Goal: Task Accomplishment & Management: Complete application form

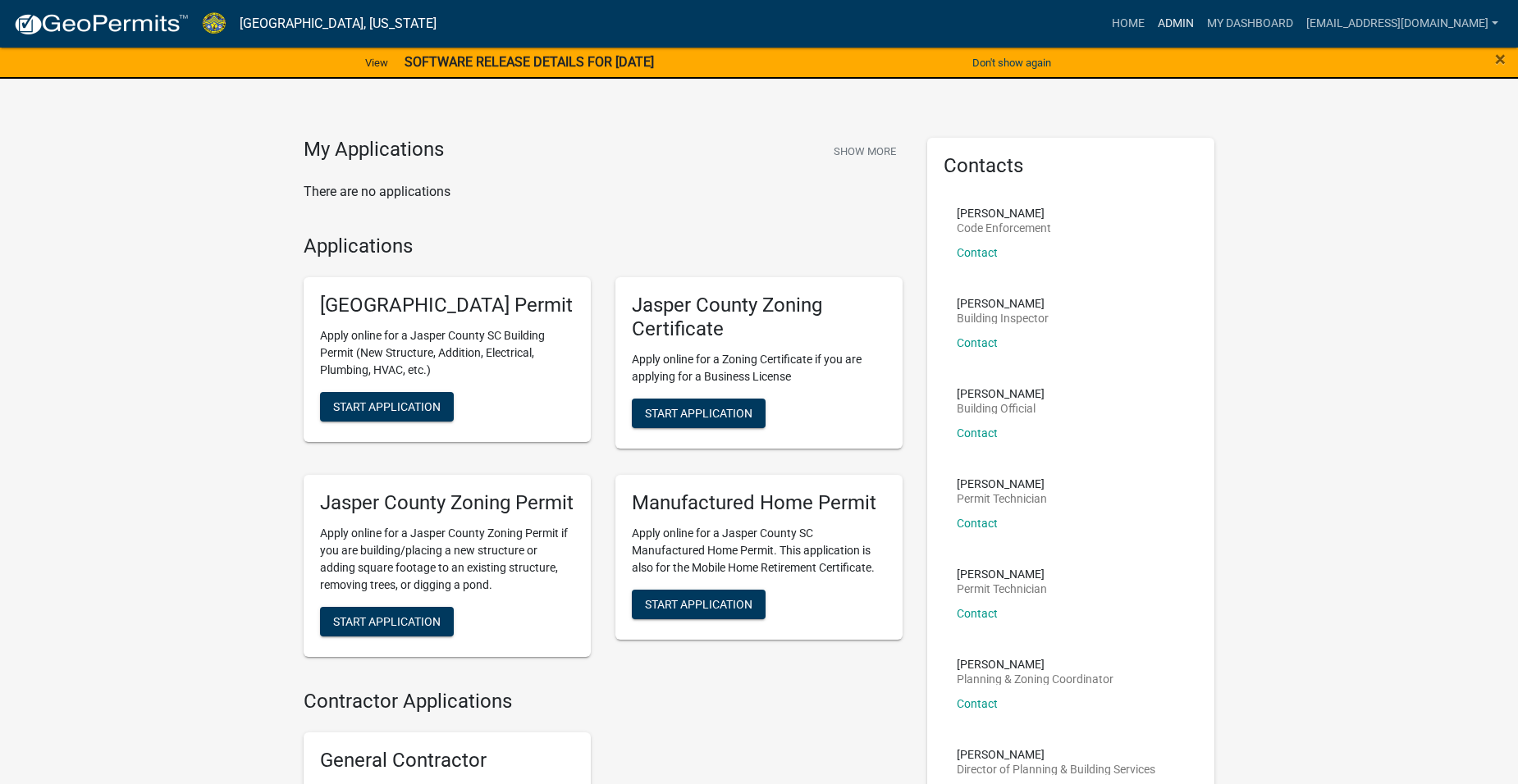
click at [1185, 21] on link "Admin" at bounding box center [1175, 23] width 49 height 31
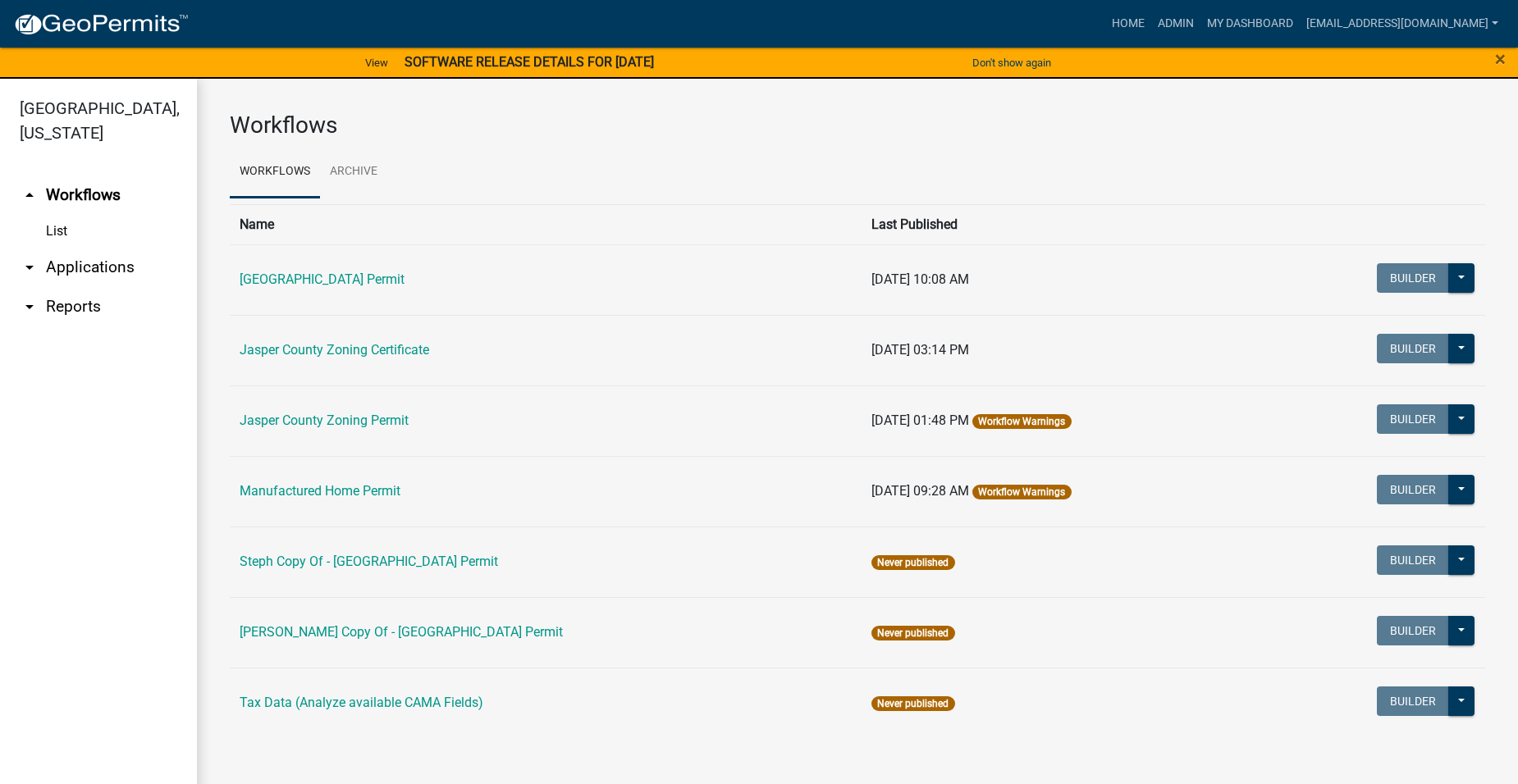
click at [125, 268] on link "arrow_drop_down Applications" at bounding box center [98, 267] width 197 height 39
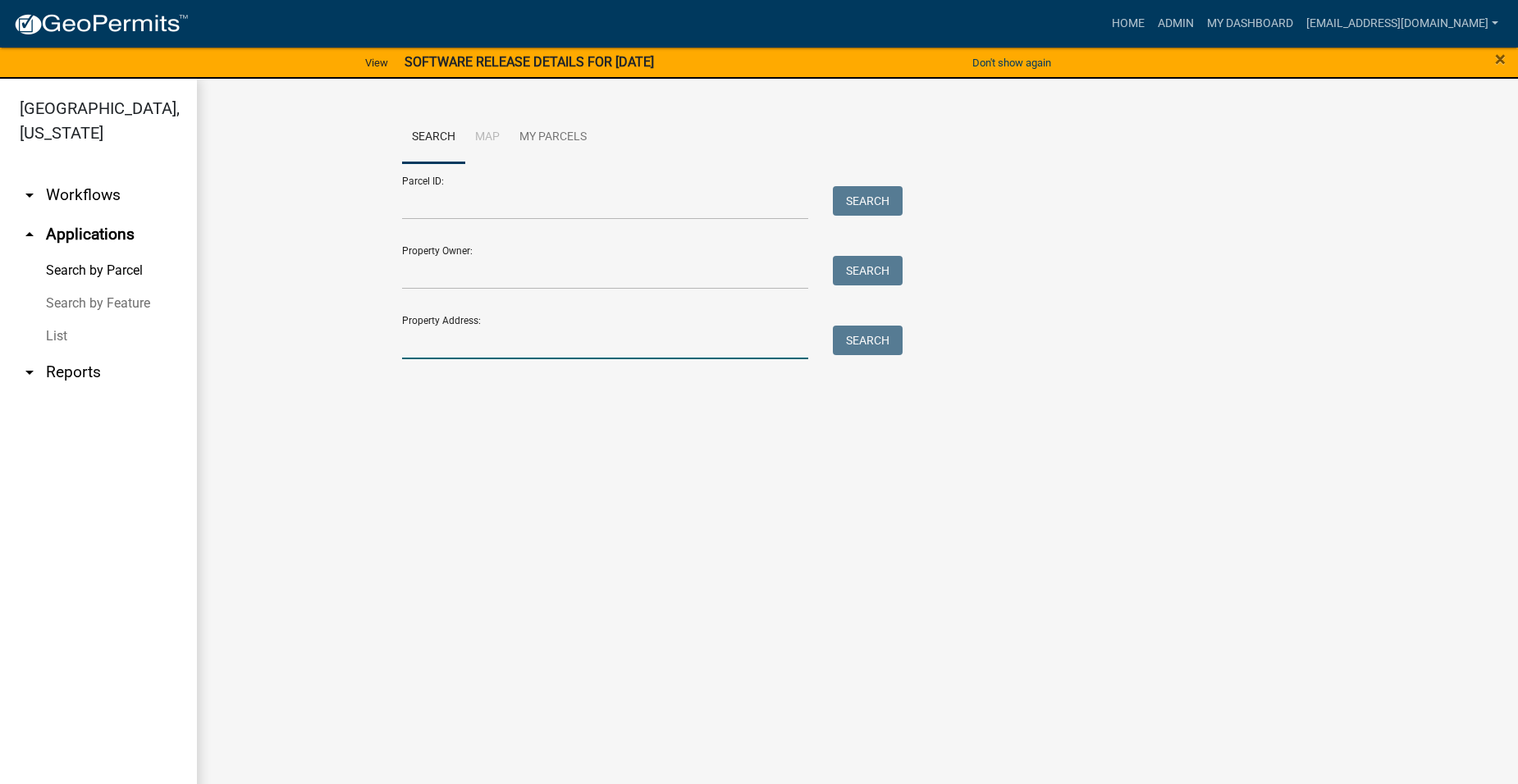
click at [475, 333] on input "Property Address:" at bounding box center [604, 342] width 406 height 33
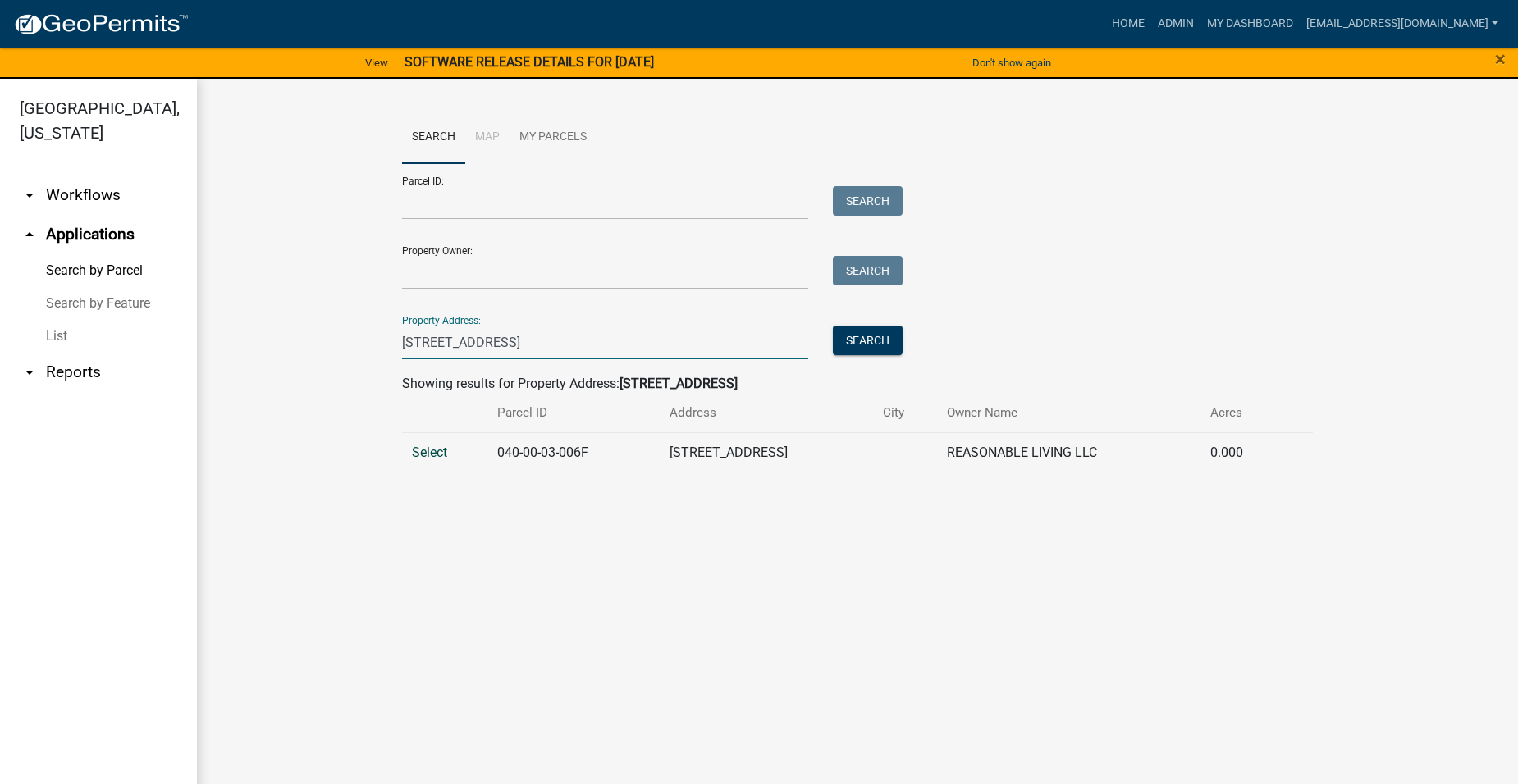
type input "[STREET_ADDRESS]"
click at [435, 452] on span "Select" at bounding box center [429, 452] width 35 height 16
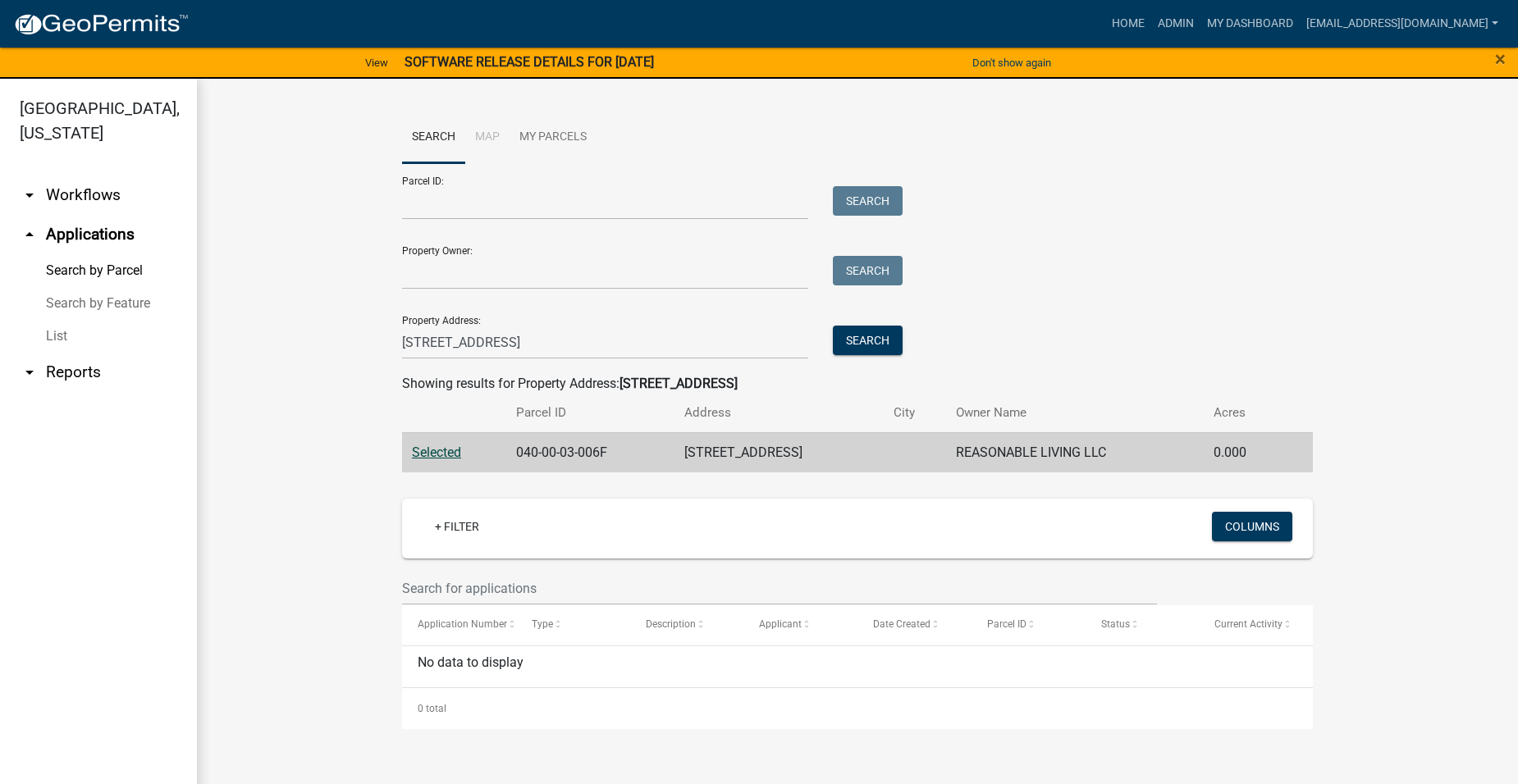
scroll to position [20, 0]
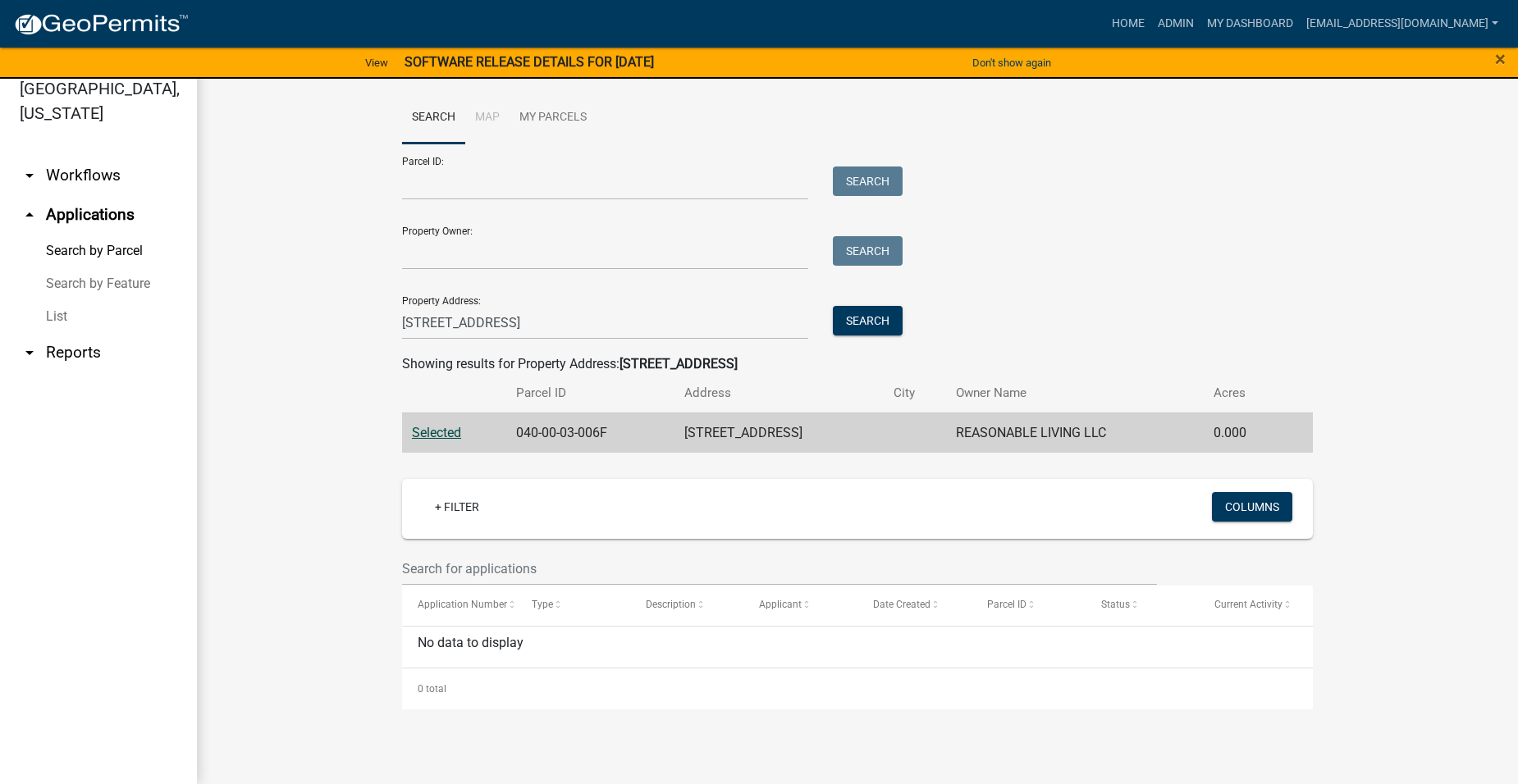
click at [425, 432] on span "Selected" at bounding box center [436, 432] width 49 height 16
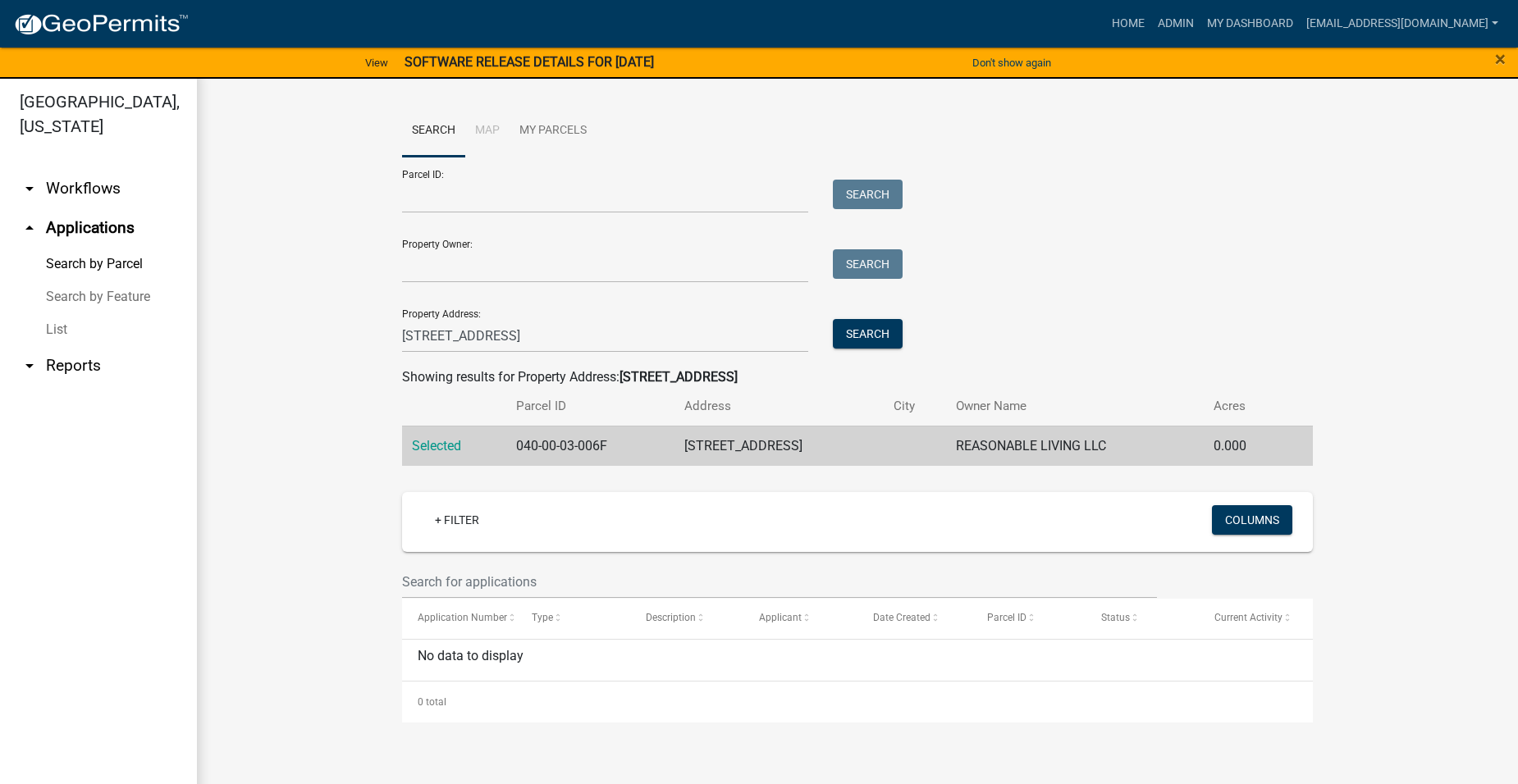
scroll to position [0, 0]
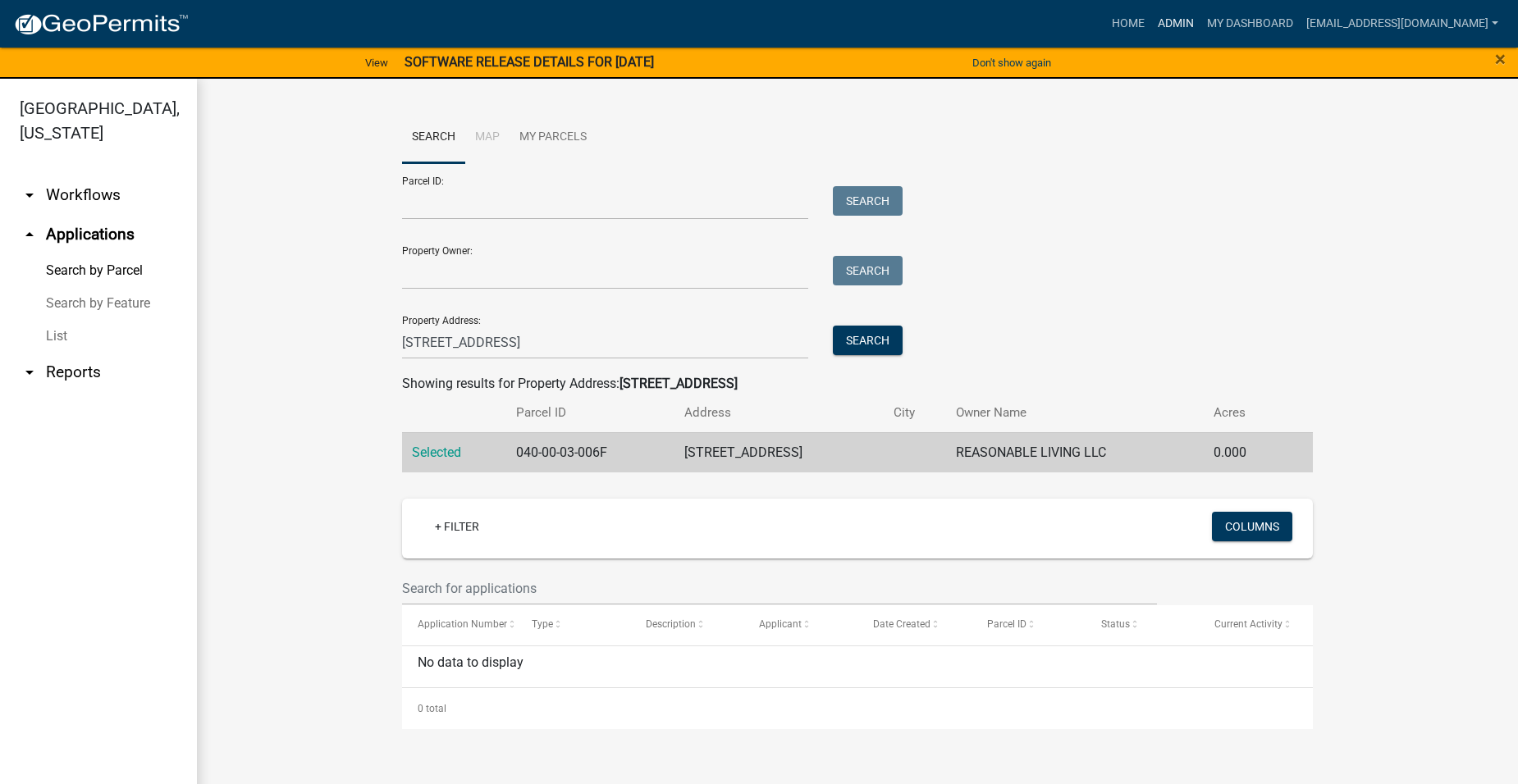
click at [1188, 25] on link "Admin" at bounding box center [1175, 23] width 49 height 31
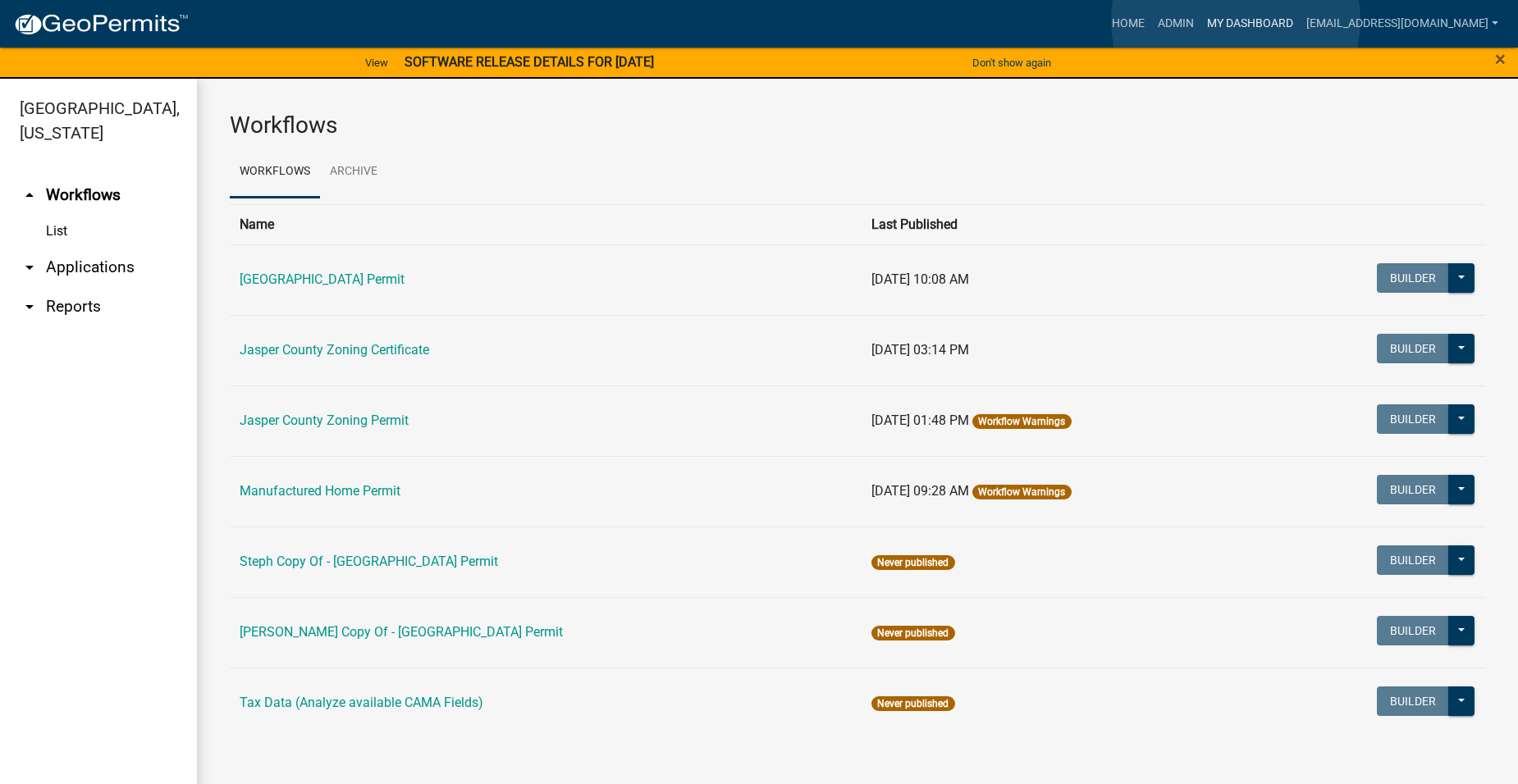
click at [1235, 21] on link "My Dashboard" at bounding box center [1250, 23] width 99 height 31
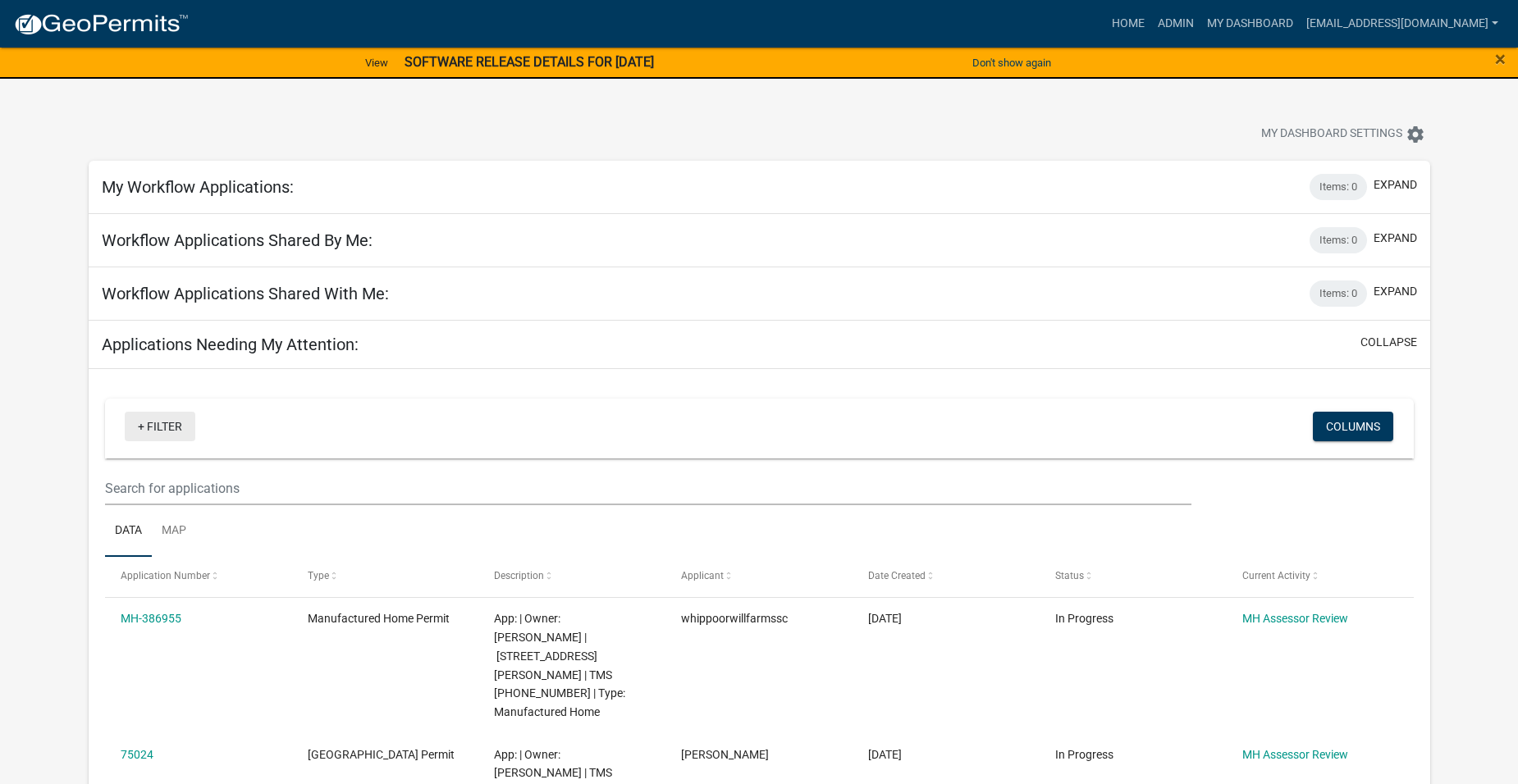
click at [169, 427] on link "+ Filter" at bounding box center [160, 426] width 71 height 29
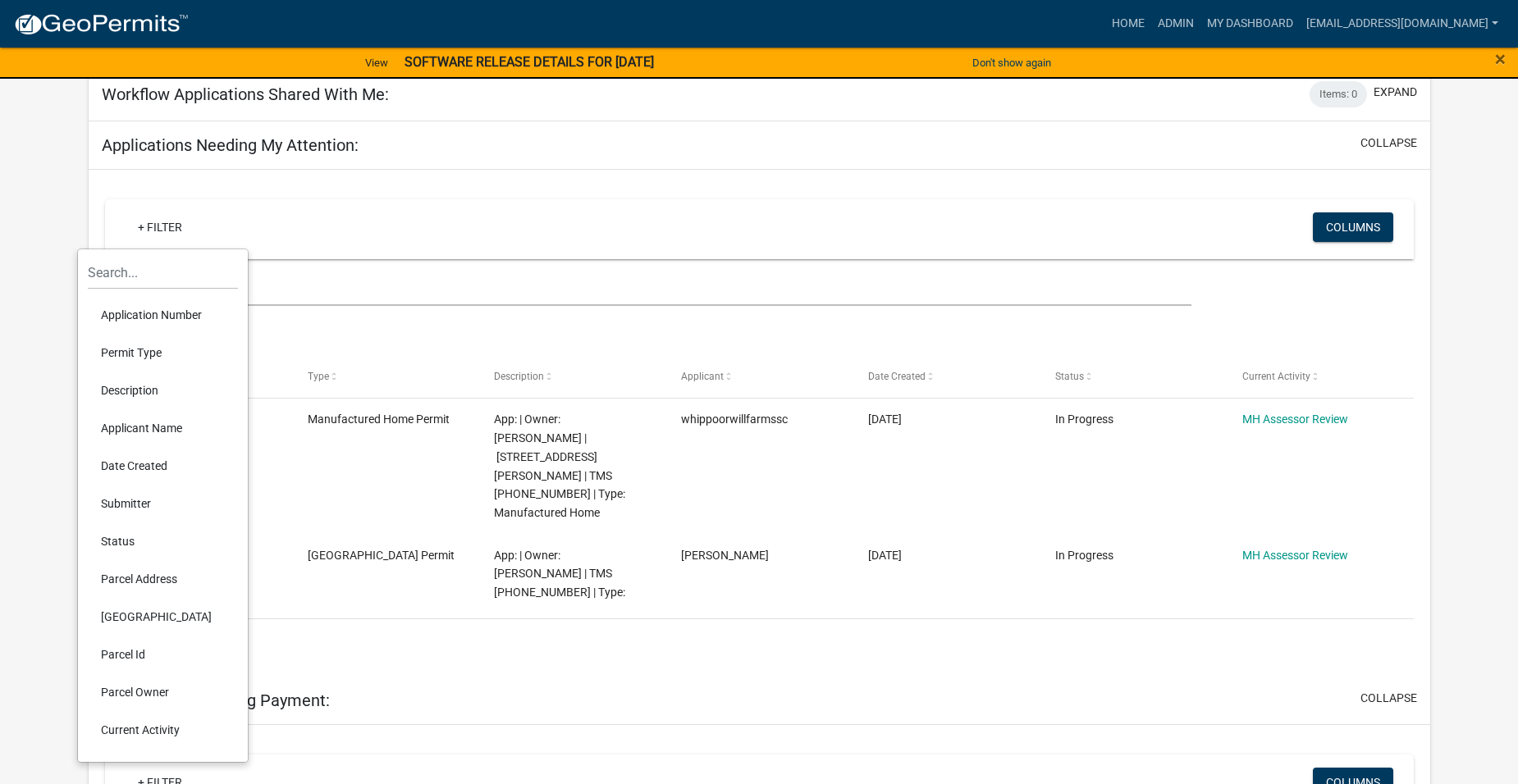
scroll to position [246, 0]
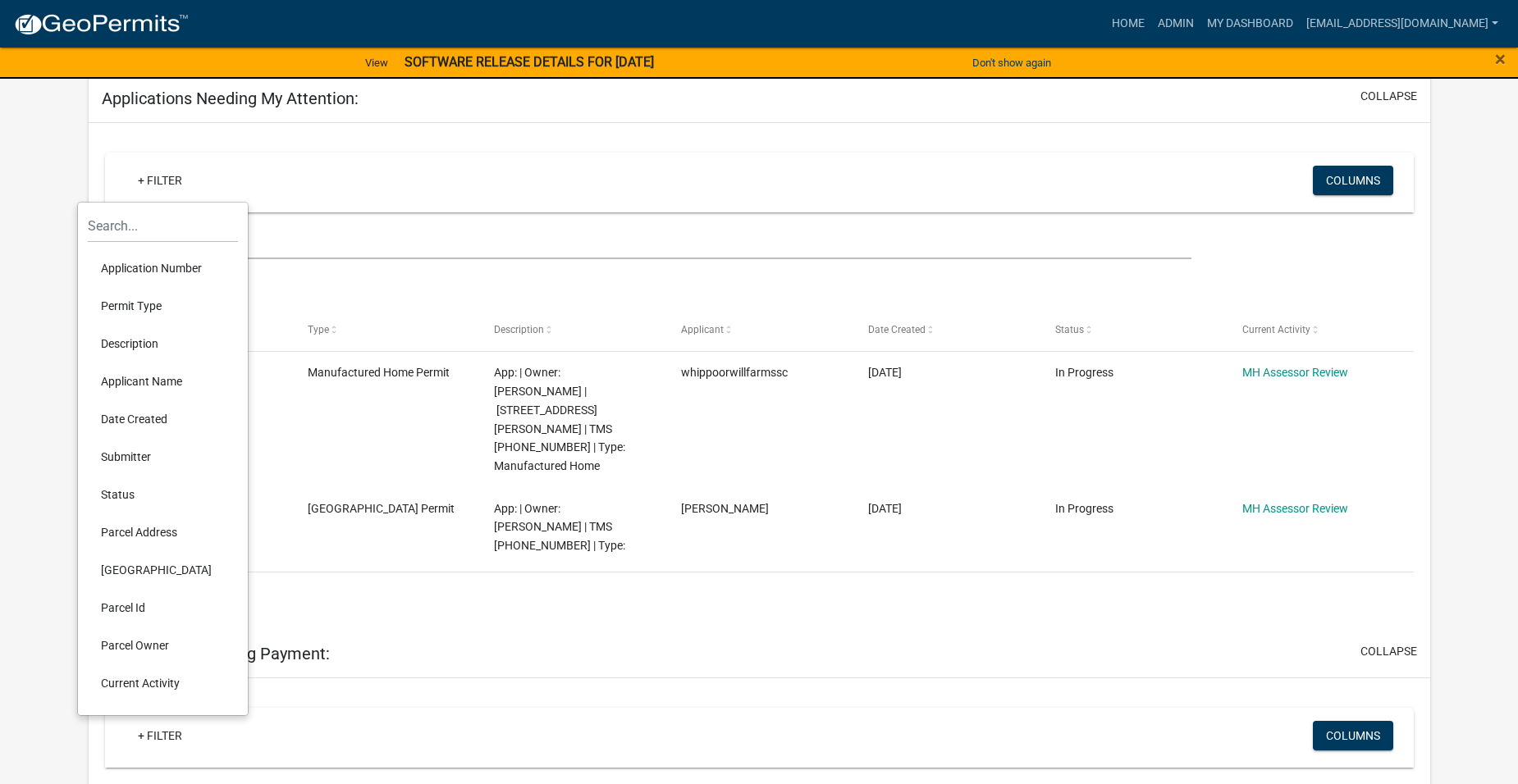
click at [164, 532] on li "Parcel Address" at bounding box center [163, 532] width 150 height 37
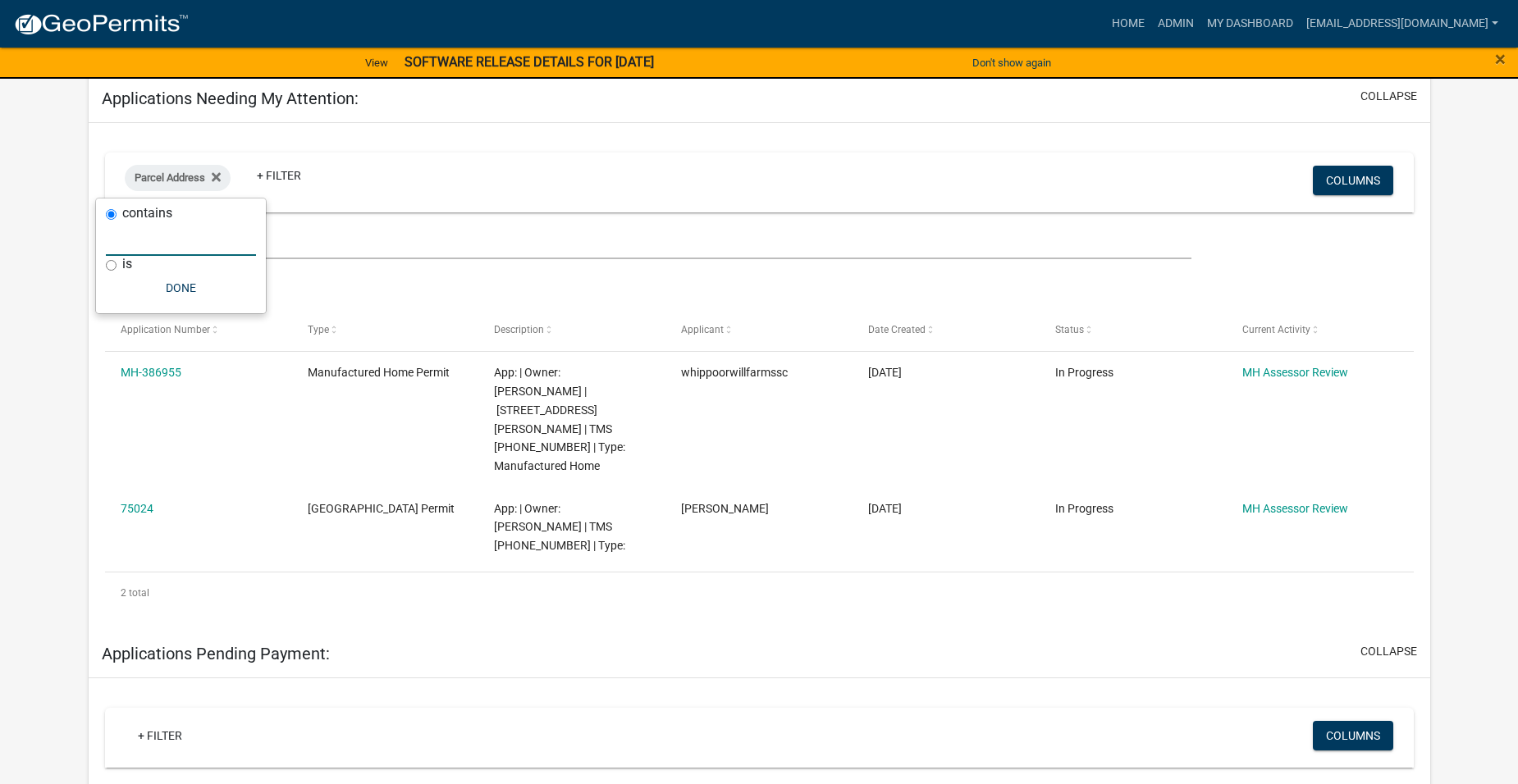
click at [203, 240] on input "text" at bounding box center [181, 239] width 150 height 33
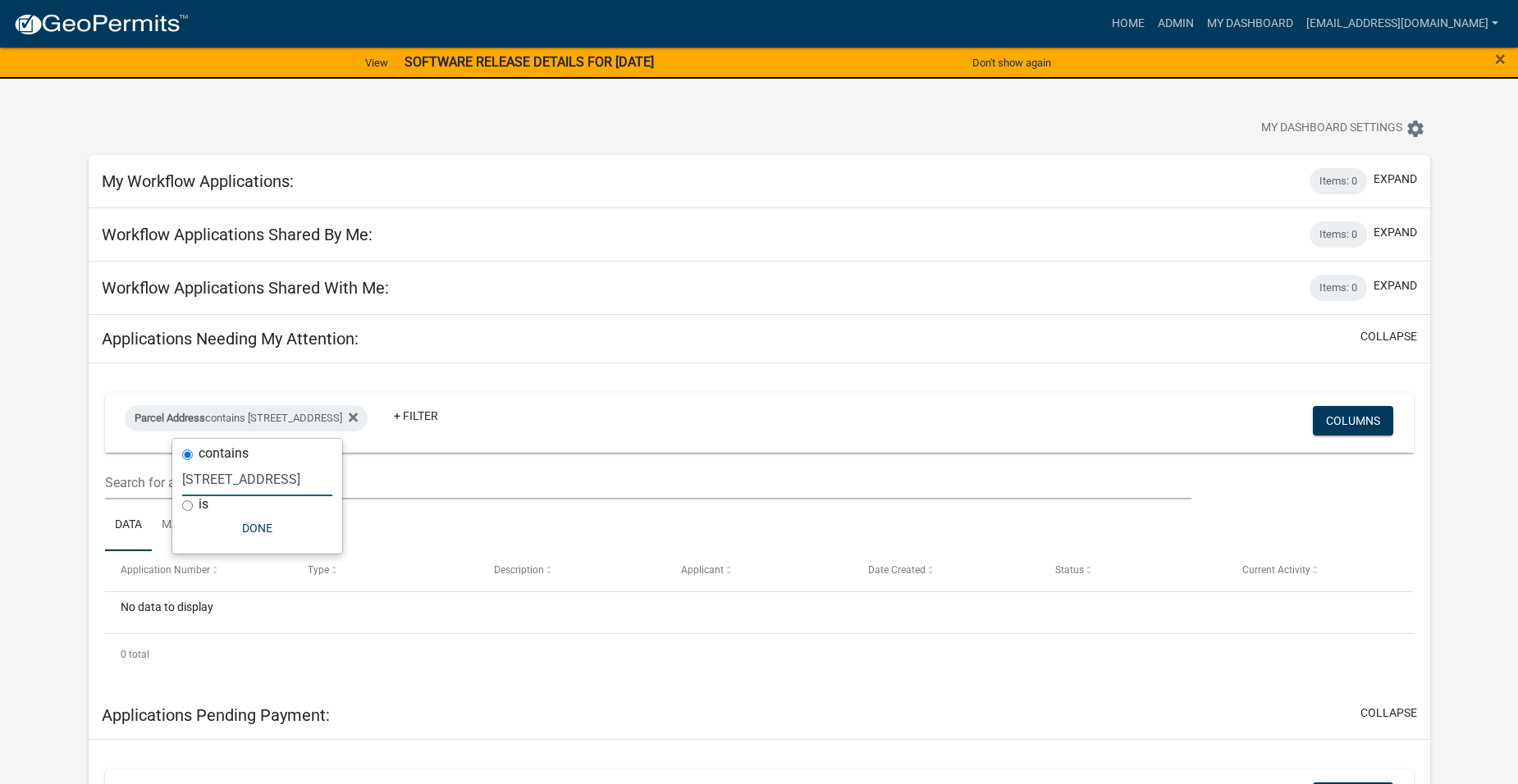
scroll to position [0, 0]
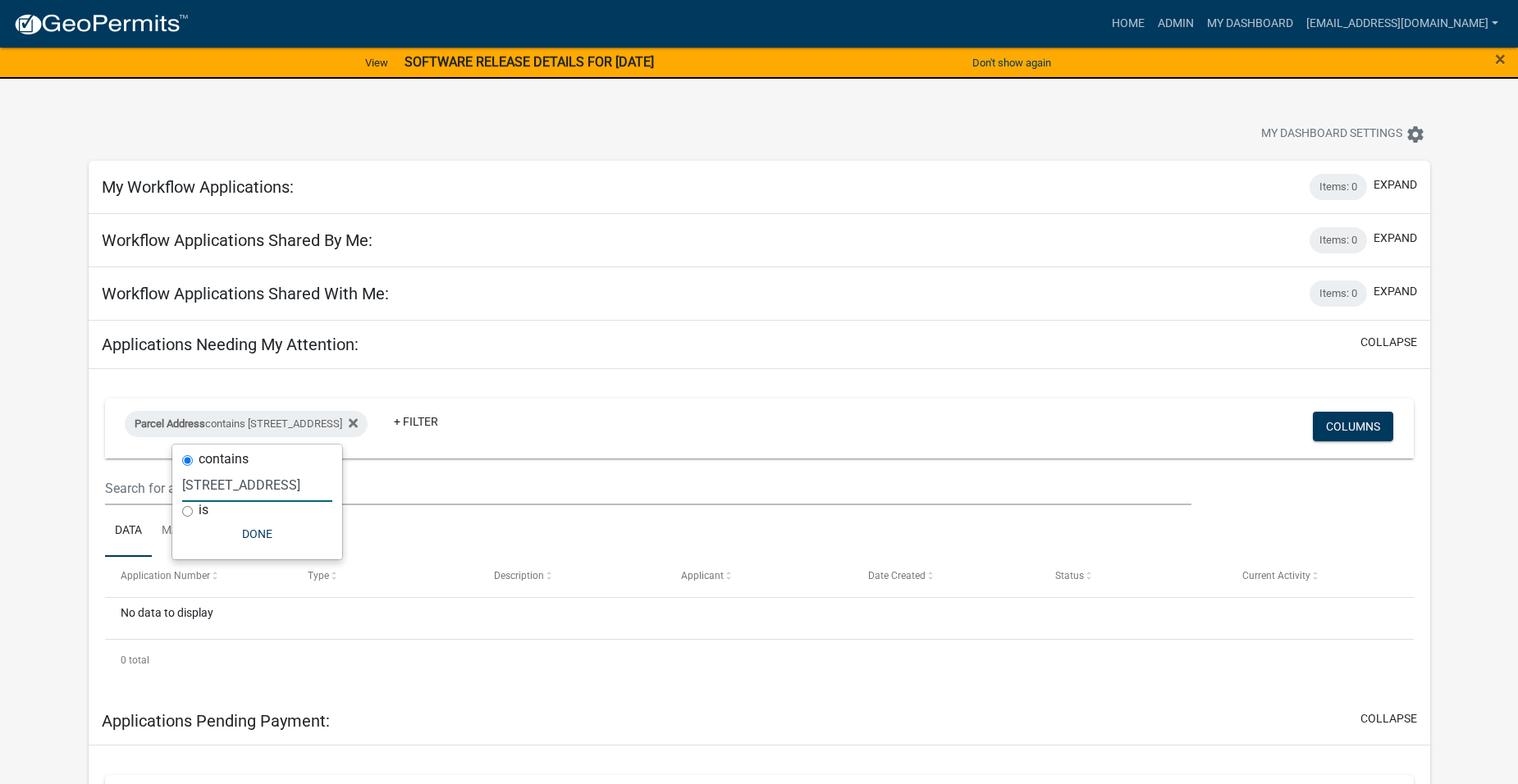
type input "[STREET_ADDRESS]"
click at [368, 426] on div "Parcel Address contains [STREET_ADDRESS] Remove this filter" at bounding box center [246, 423] width 243 height 26
click at [253, 536] on button "Done" at bounding box center [257, 533] width 150 height 29
click at [358, 422] on icon at bounding box center [353, 423] width 9 height 13
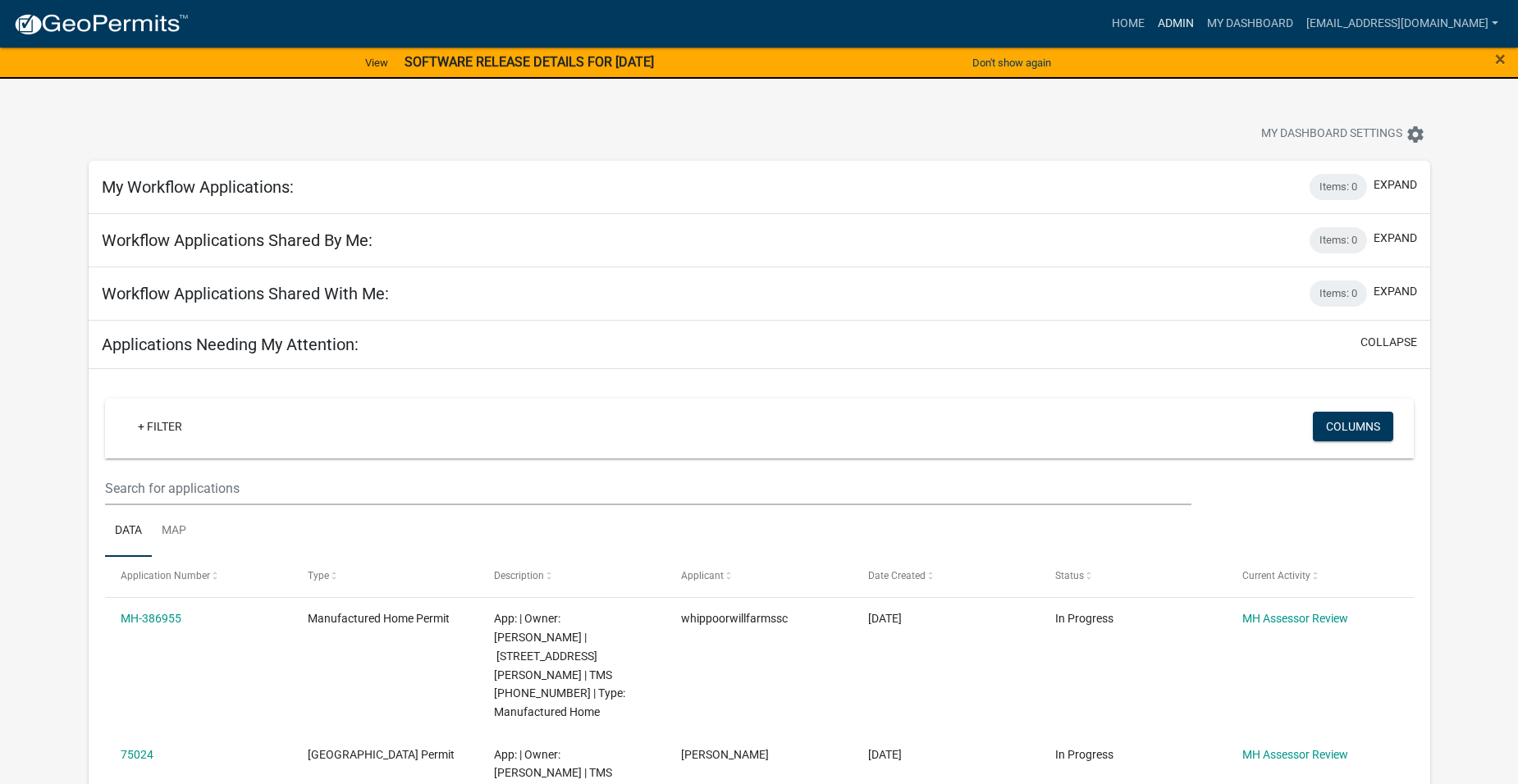
click at [1193, 23] on link "Admin" at bounding box center [1175, 23] width 49 height 31
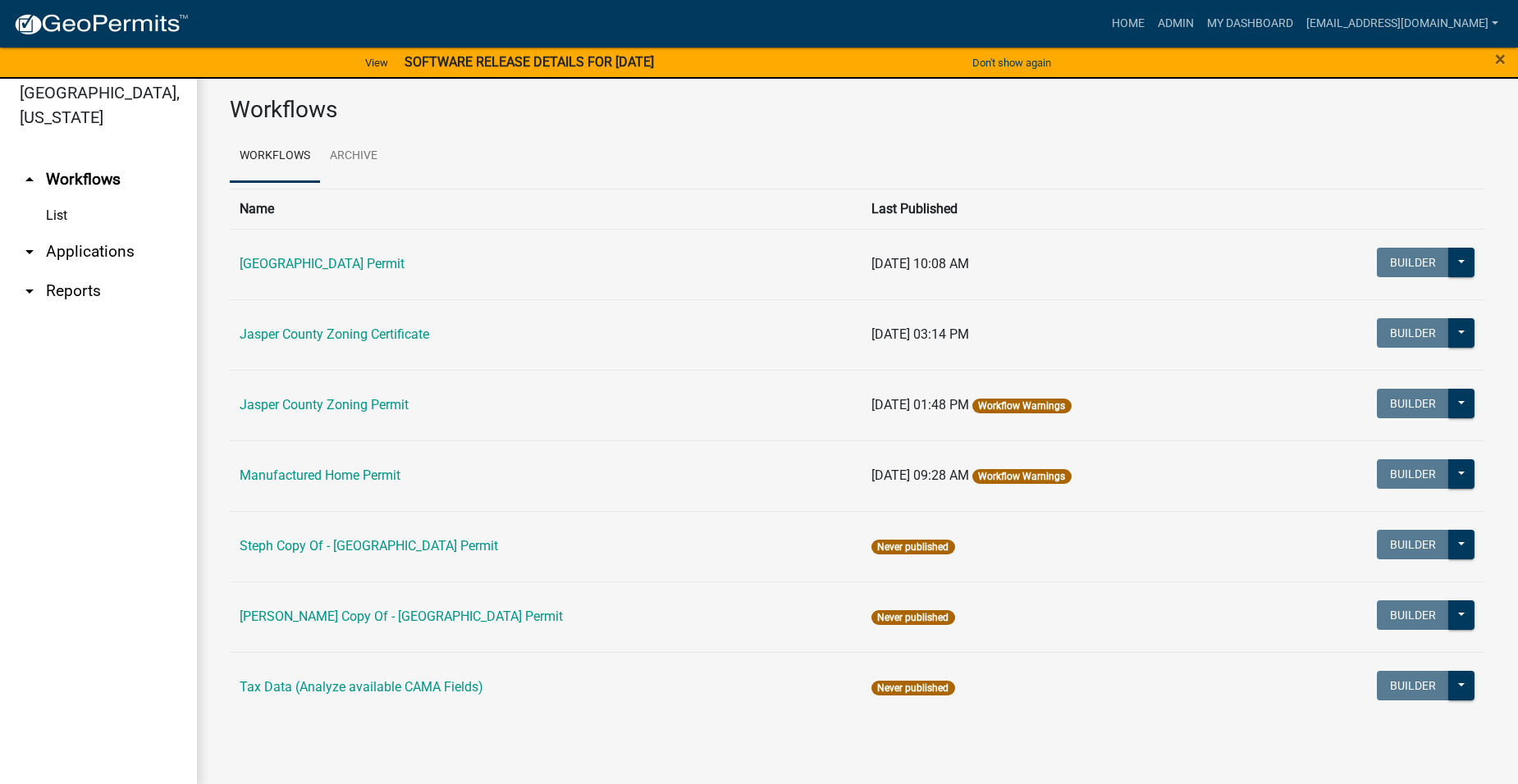
scroll to position [20, 0]
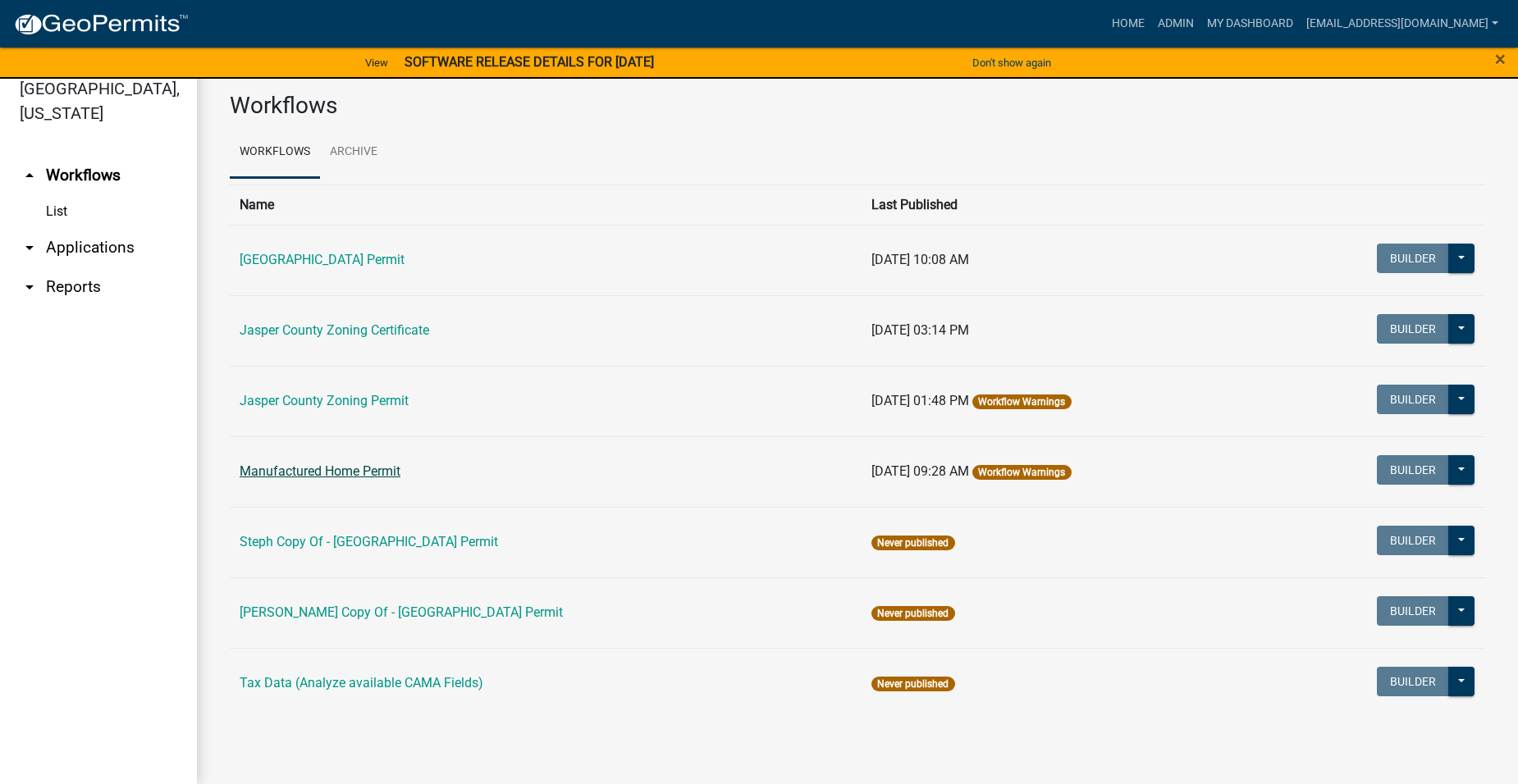
click at [311, 473] on link "Manufactured Home Permit" at bounding box center [319, 471] width 161 height 16
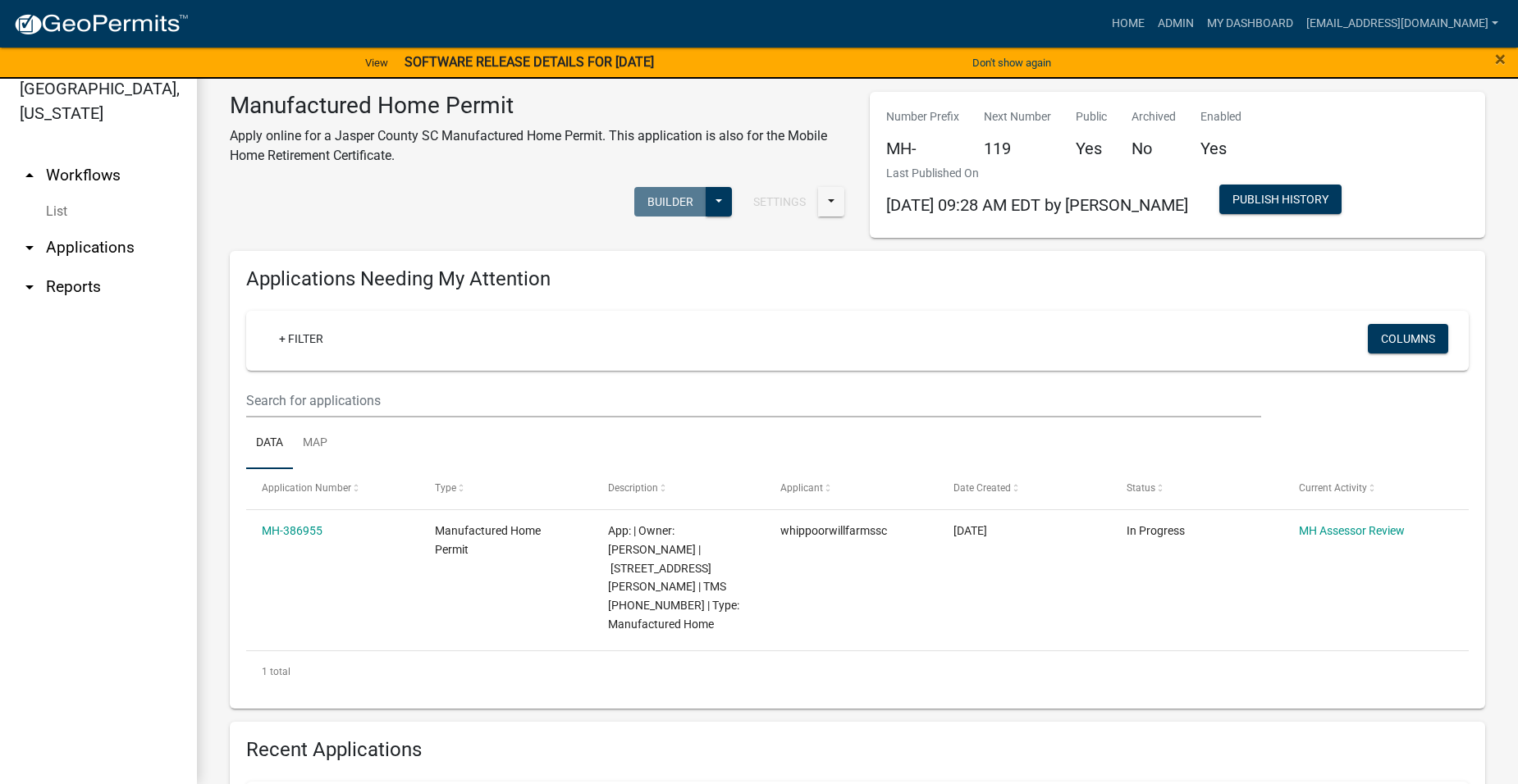
click at [95, 253] on link "arrow_drop_down Applications" at bounding box center [98, 247] width 197 height 39
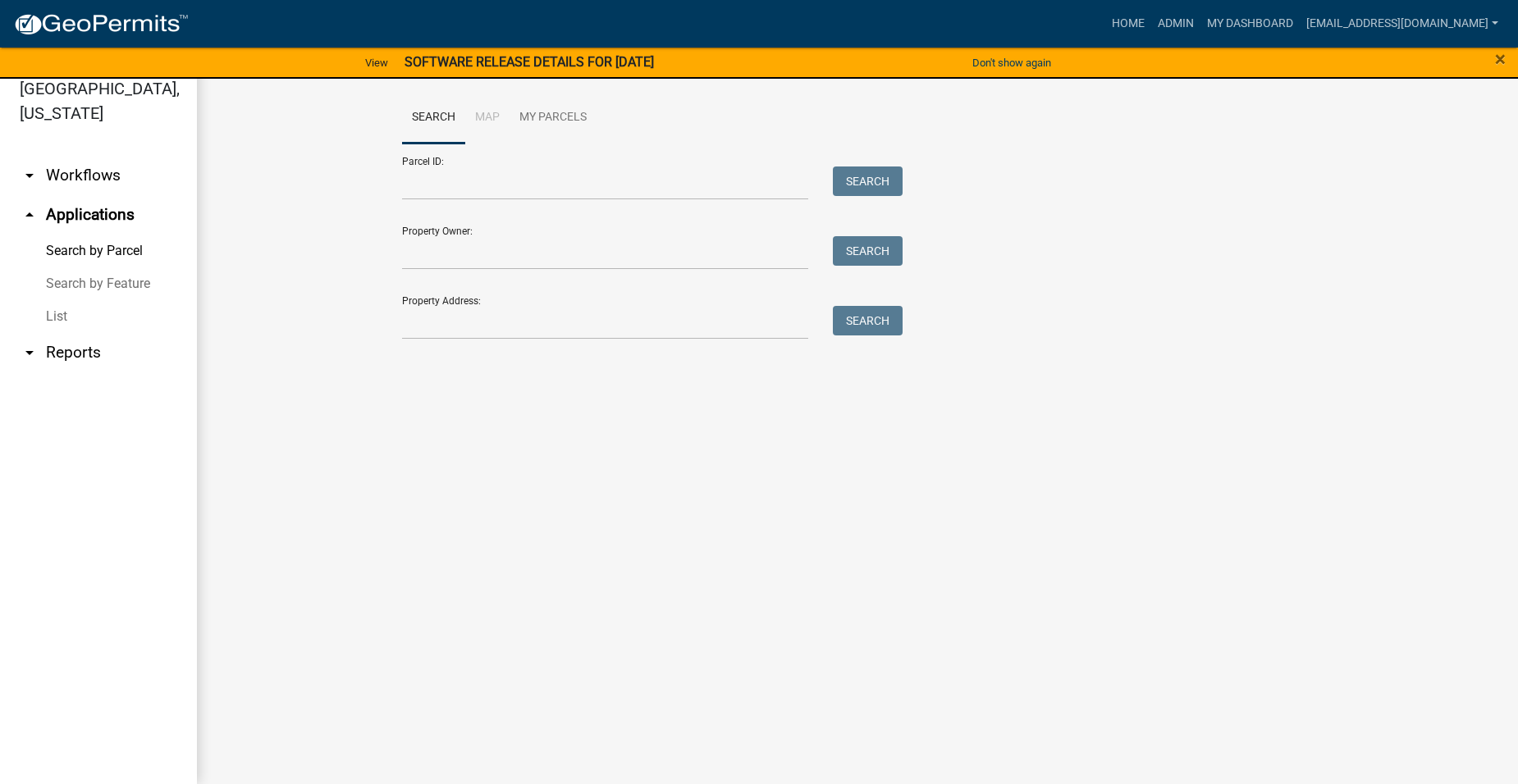
click at [492, 117] on li "Map" at bounding box center [487, 117] width 44 height 52
click at [569, 119] on link "My Parcels" at bounding box center [553, 117] width 87 height 52
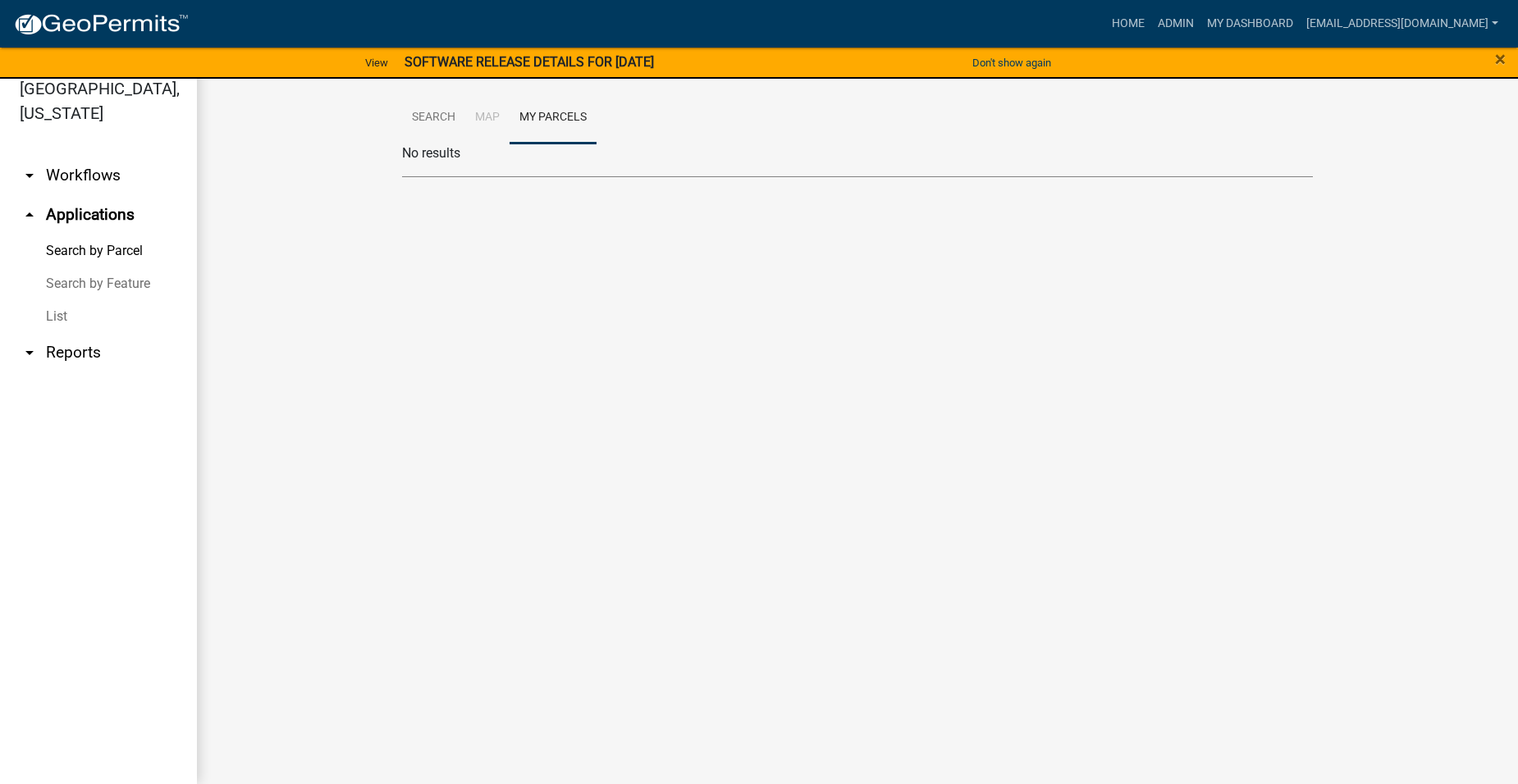
click at [489, 122] on li "Map" at bounding box center [487, 117] width 44 height 52
click at [457, 112] on link "Search" at bounding box center [433, 117] width 63 height 52
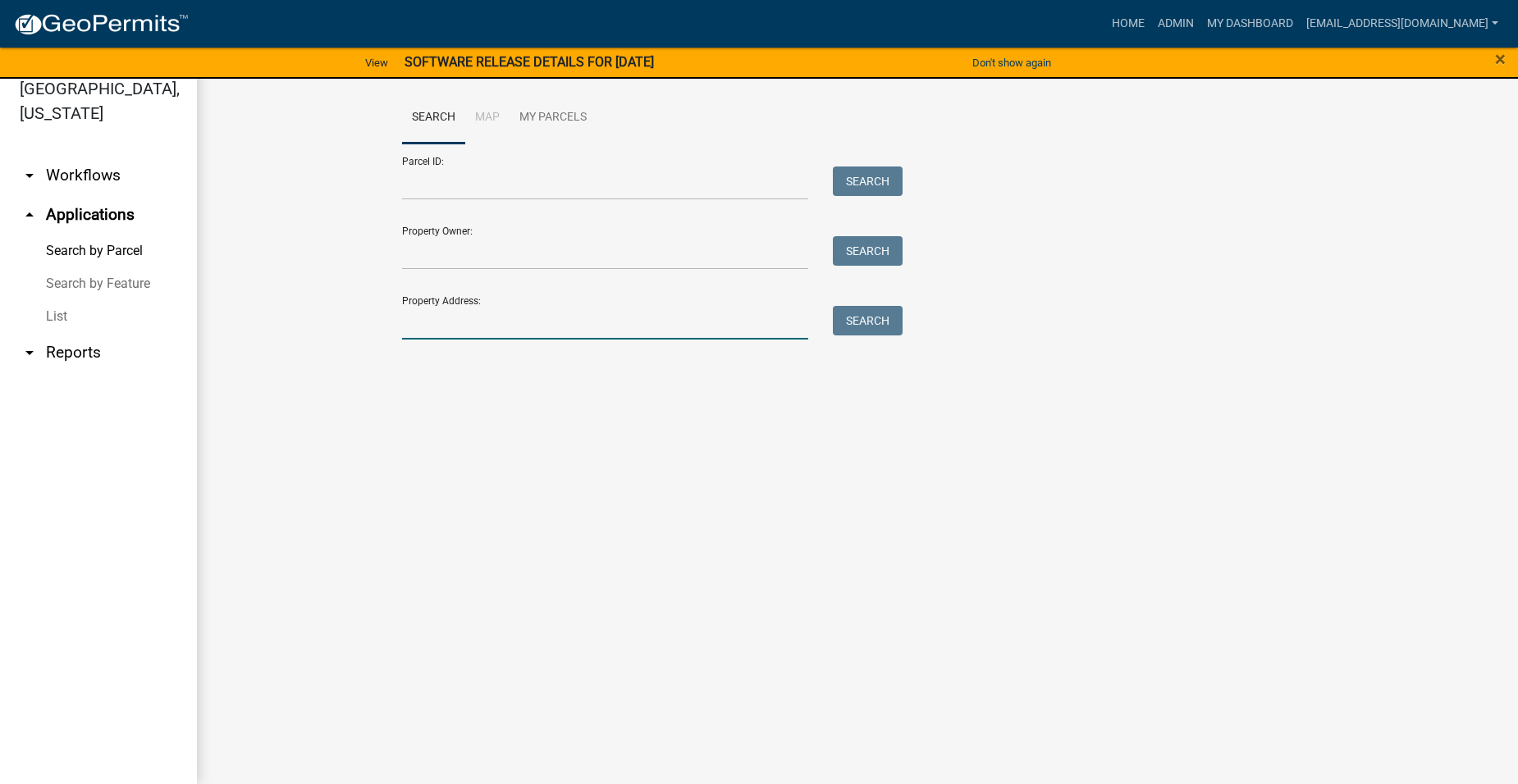
click at [479, 333] on input "Property Address:" at bounding box center [604, 322] width 406 height 33
type input "[STREET_ADDRESS]"
click at [880, 317] on button "Search" at bounding box center [868, 320] width 70 height 29
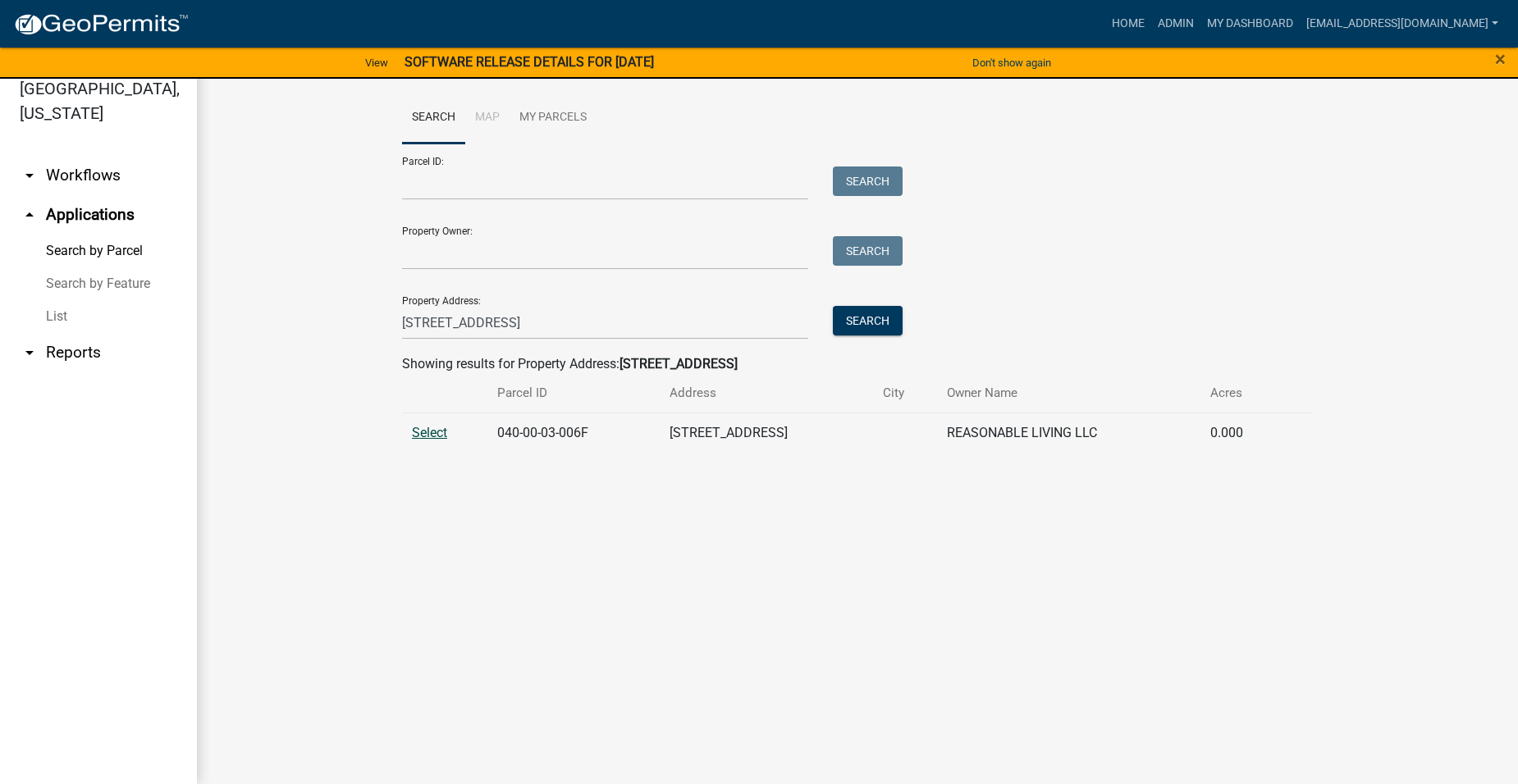
click at [438, 437] on span "Select" at bounding box center [429, 432] width 35 height 16
